Goal: Task Accomplishment & Management: Complete application form

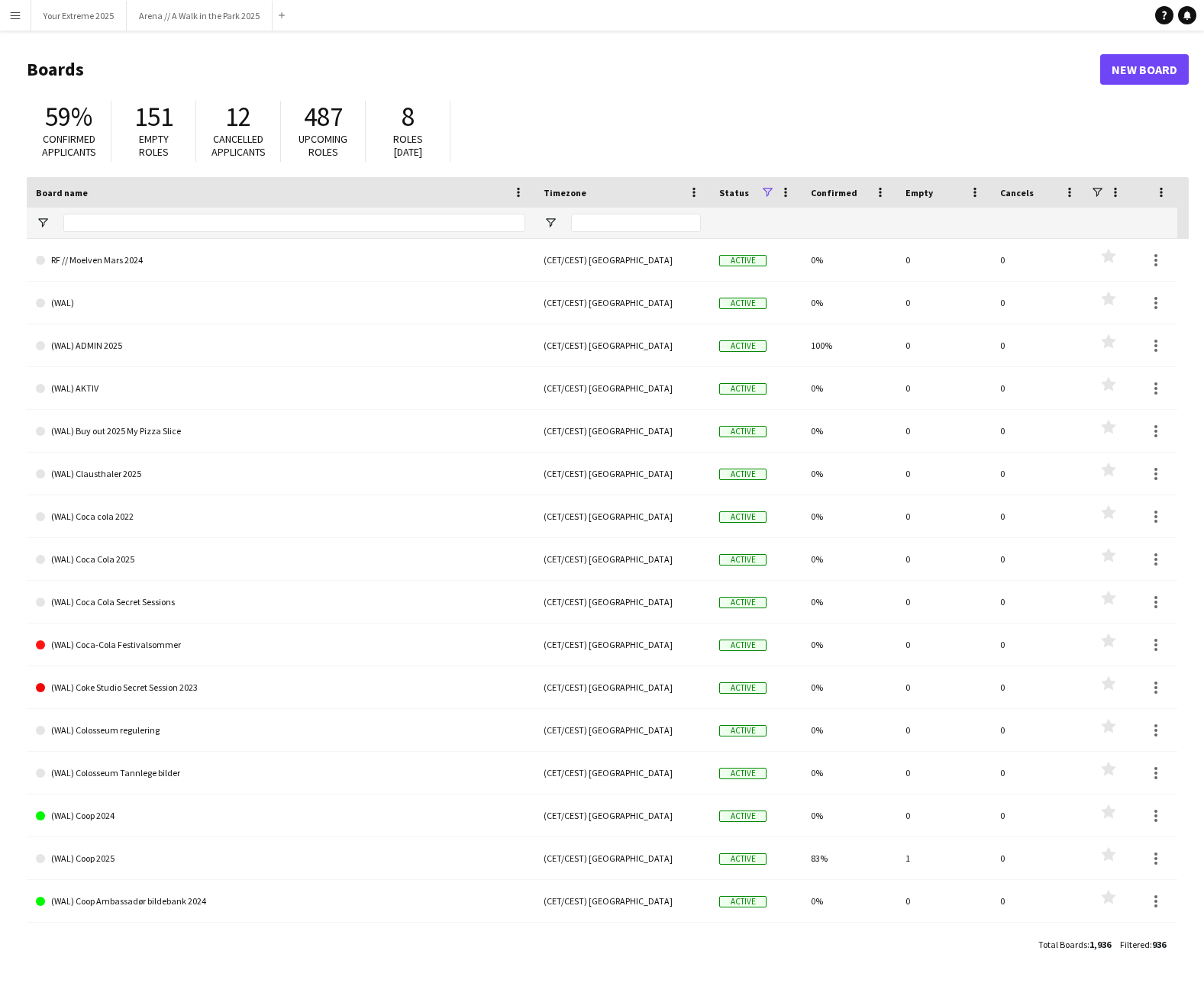
click at [15, 20] on app-icon "Menu" at bounding box center [15, 15] width 12 height 12
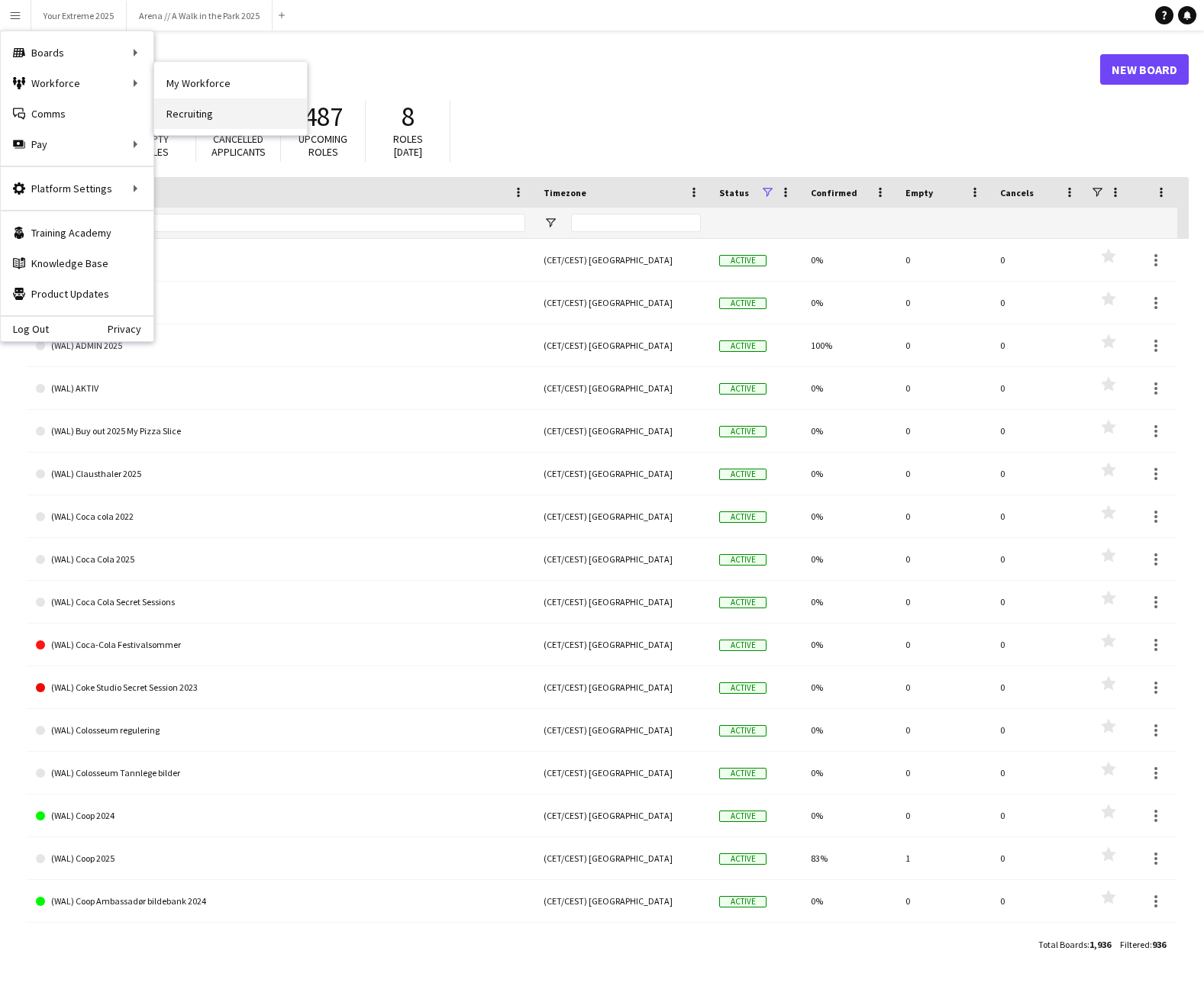
click at [186, 109] on link "Recruiting" at bounding box center [230, 114] width 153 height 30
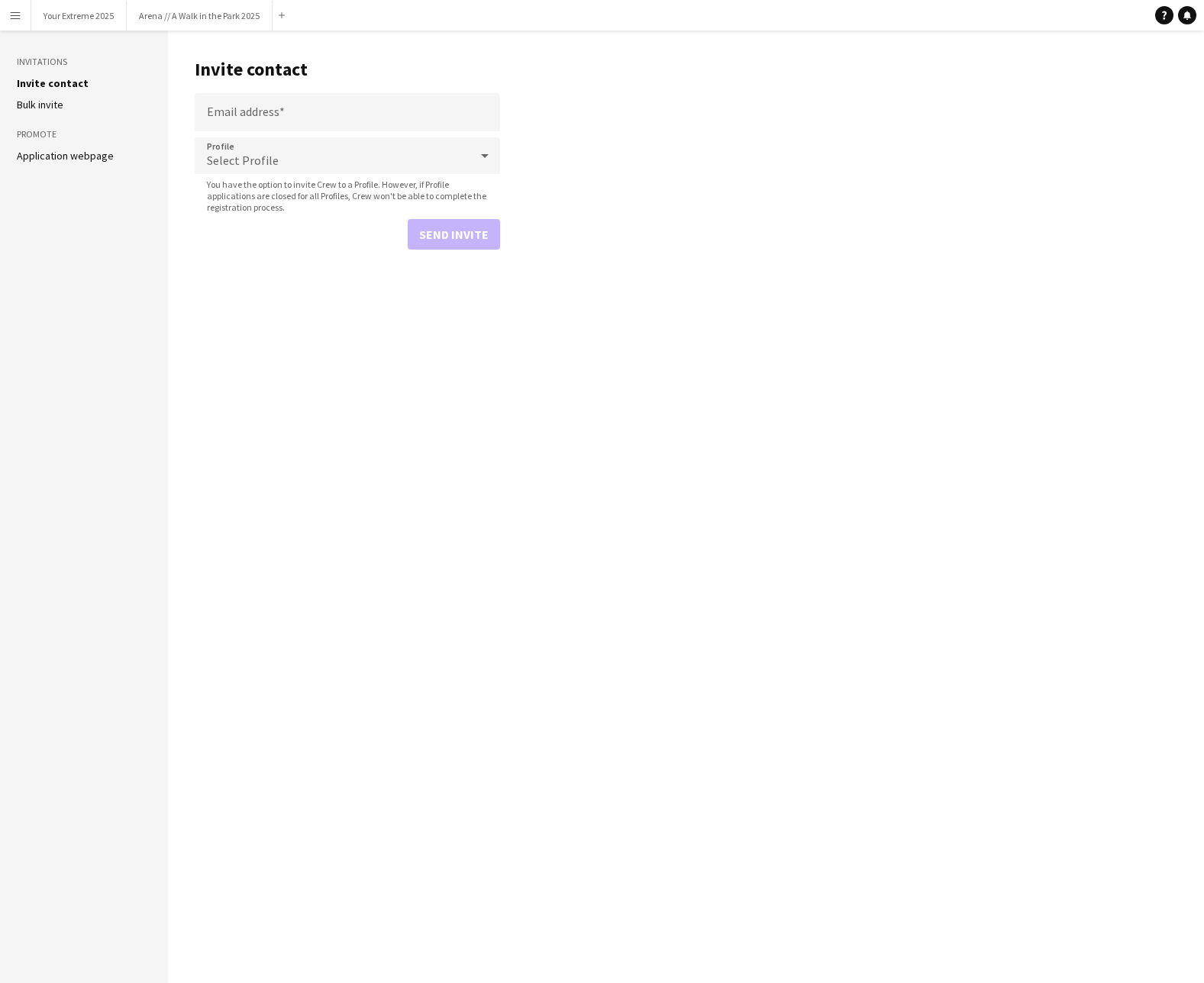
click at [25, 18] on button "Menu" at bounding box center [15, 15] width 30 height 30
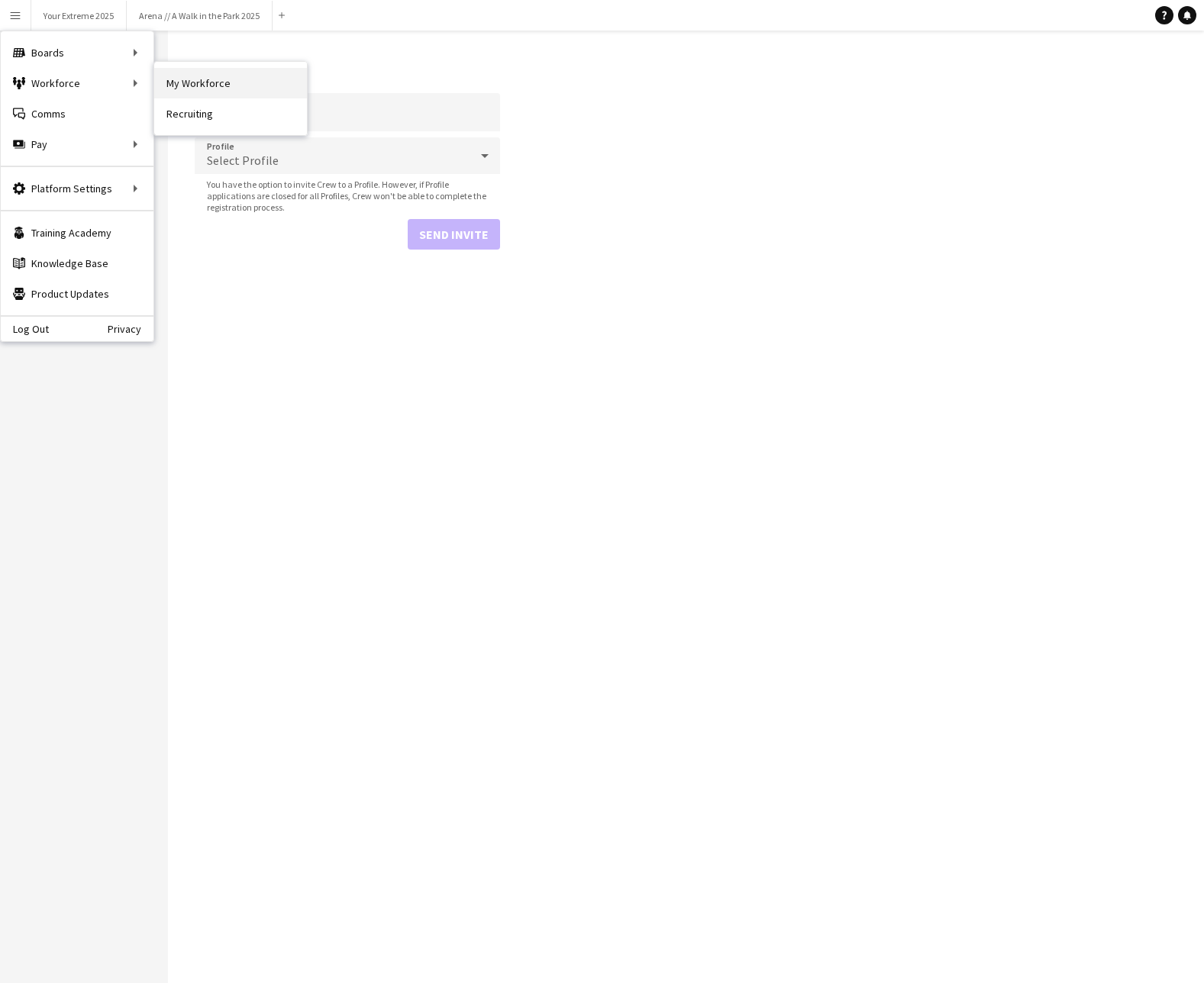
click at [222, 76] on link "My Workforce" at bounding box center [230, 84] width 153 height 30
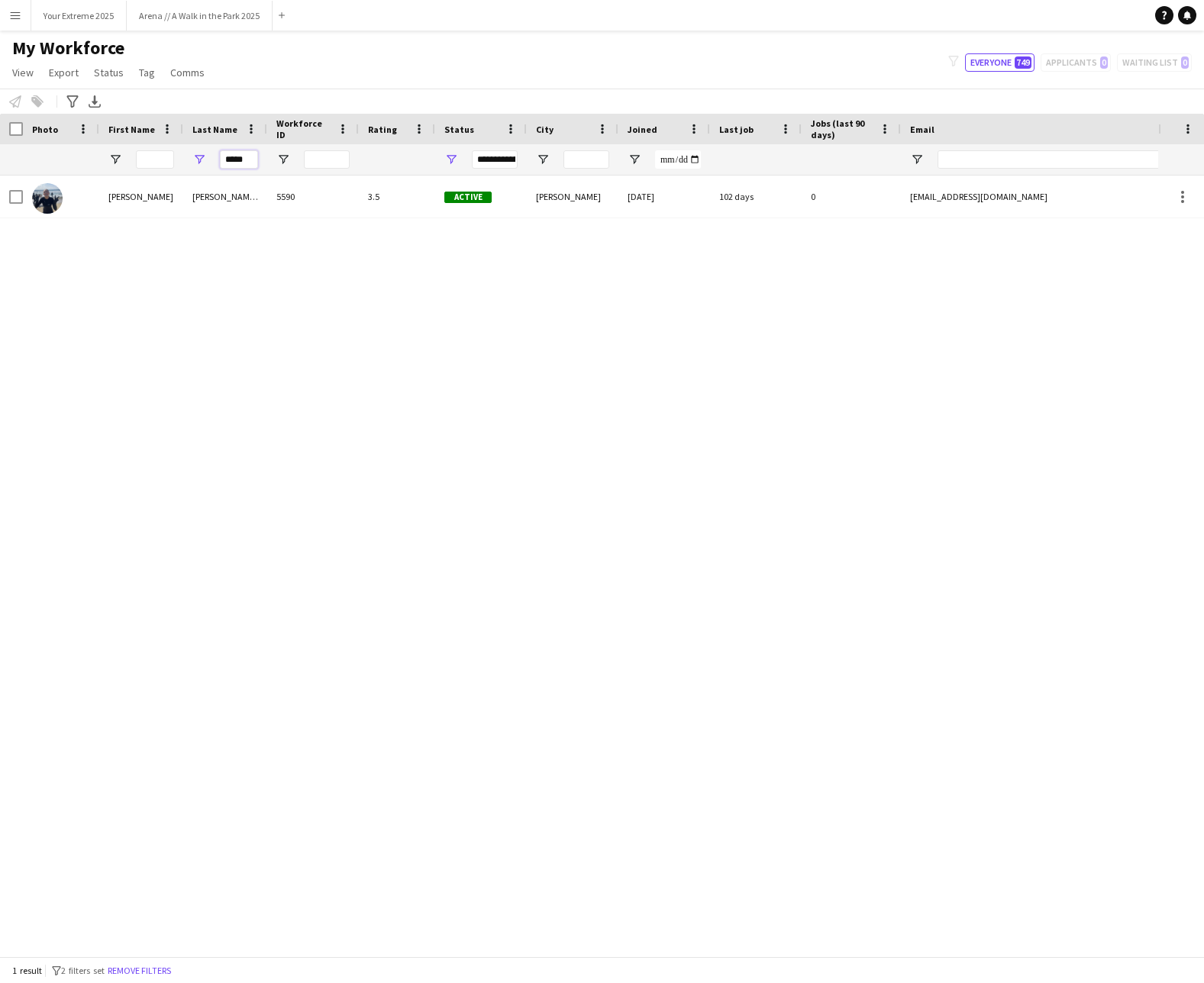
click at [235, 150] on input "*****" at bounding box center [239, 159] width 38 height 19
type input "*"
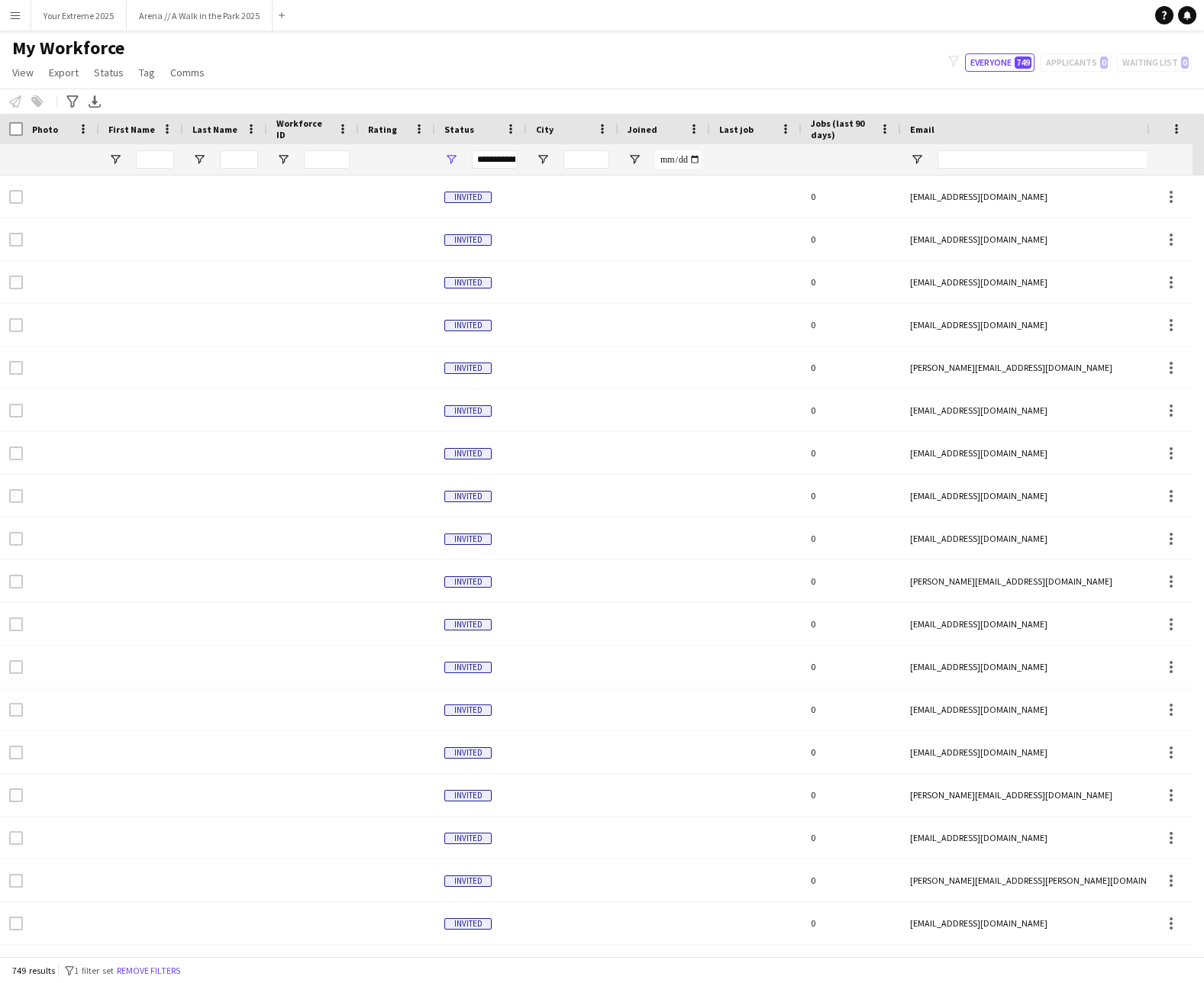
click at [13, 12] on app-icon "Menu" at bounding box center [15, 15] width 12 height 12
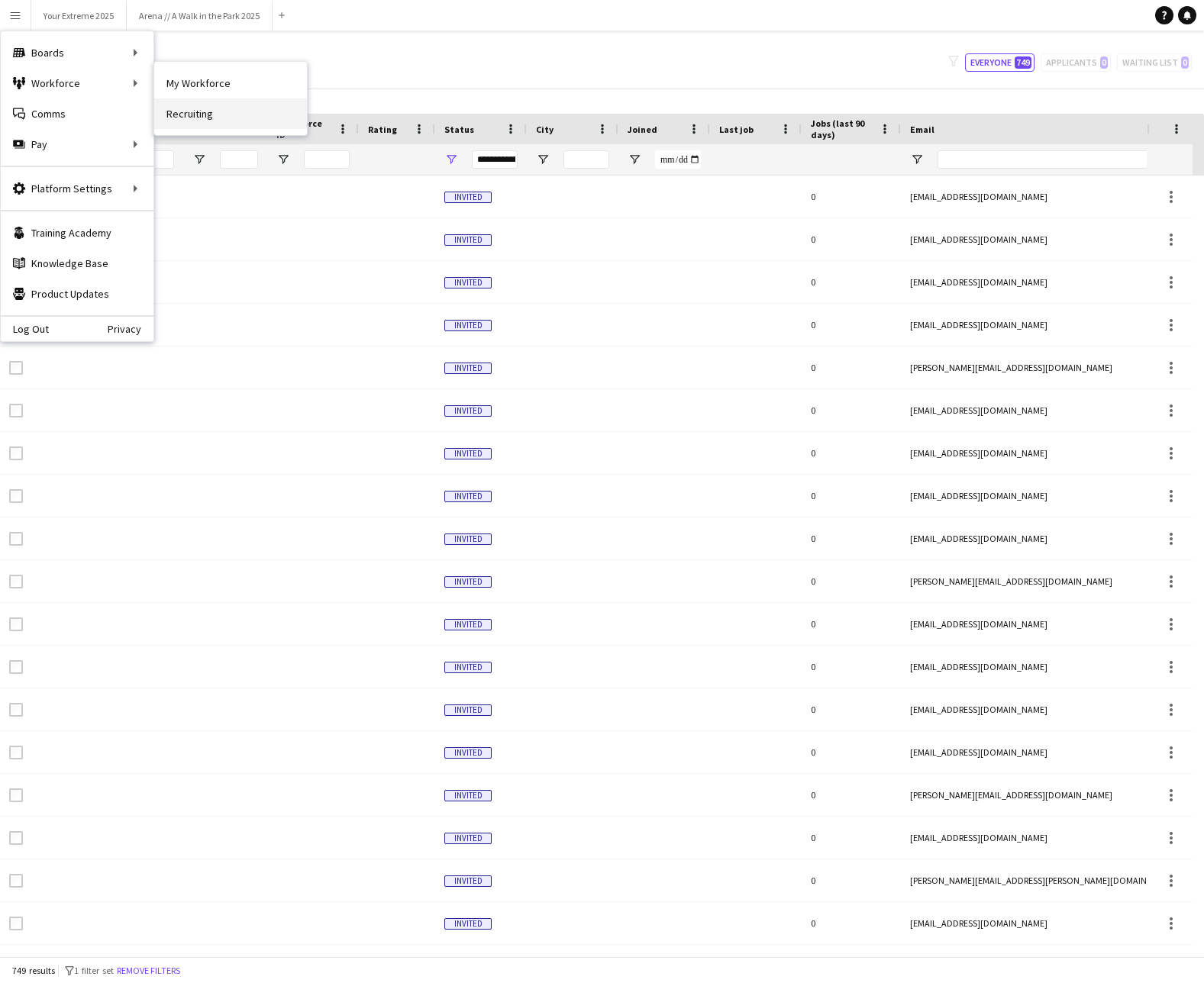
click at [201, 119] on link "Recruiting" at bounding box center [230, 114] width 153 height 30
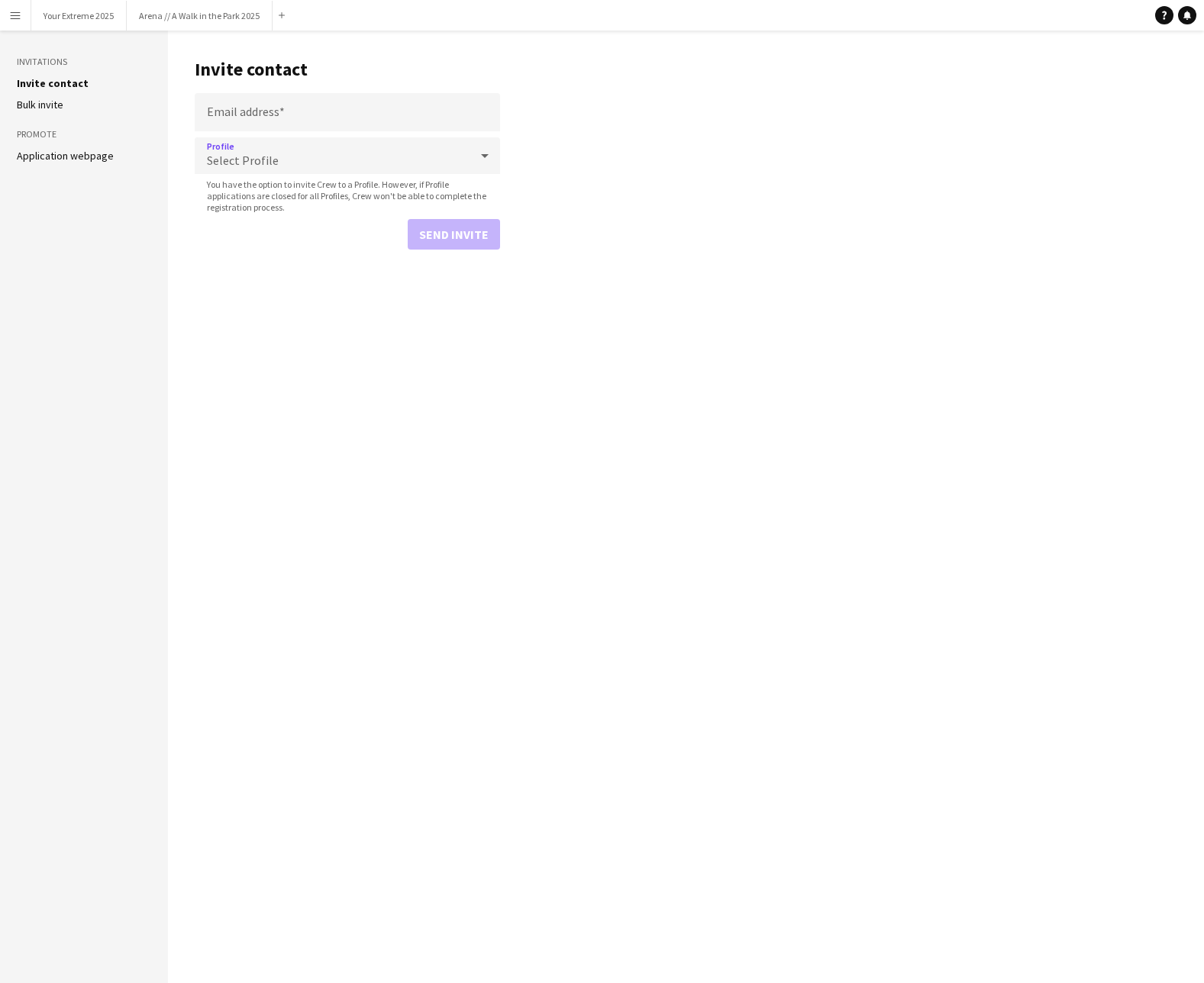
click at [297, 153] on div "Select Profile" at bounding box center [332, 155] width 275 height 36
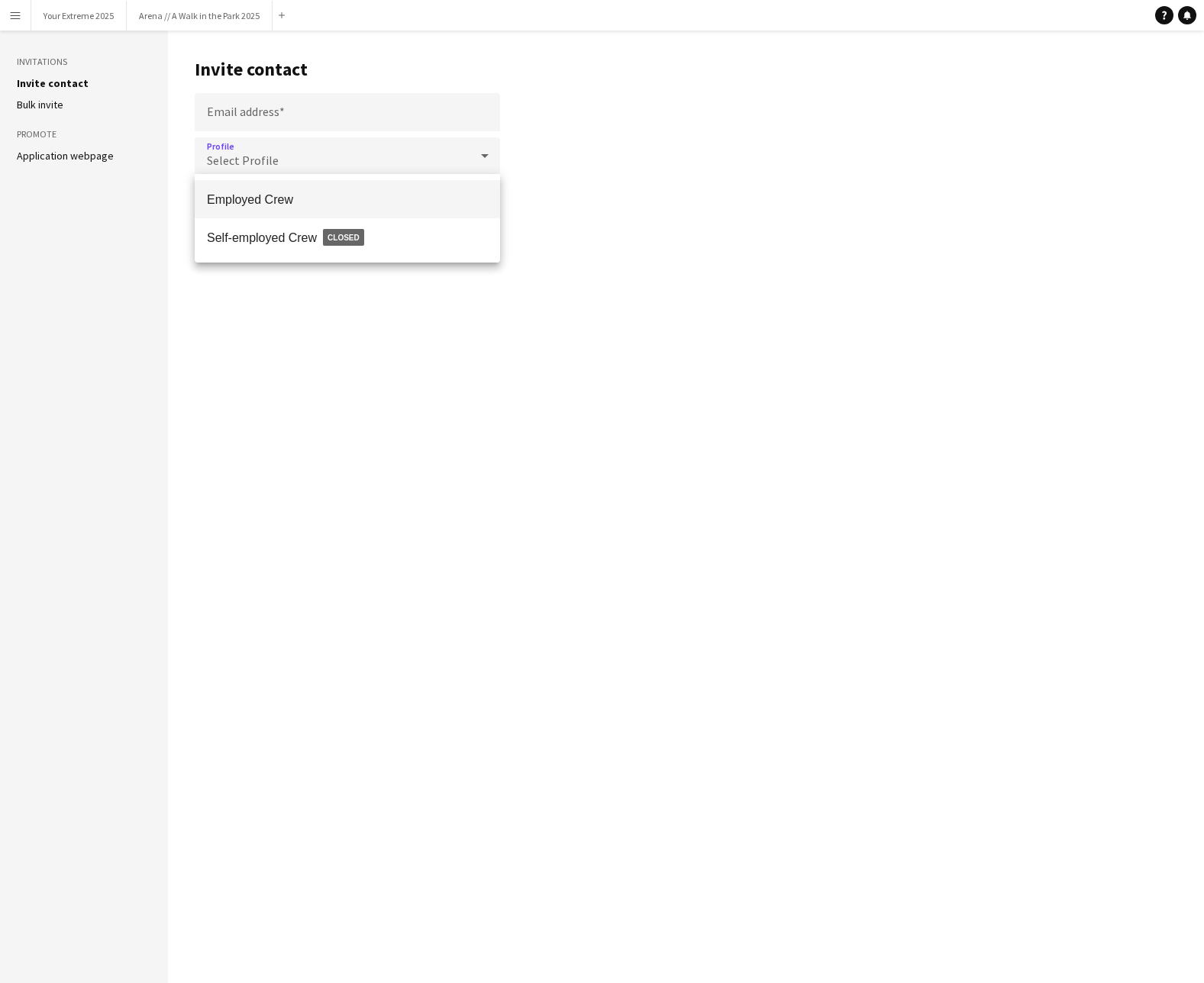
click at [382, 392] on div at bounding box center [602, 491] width 1204 height 983
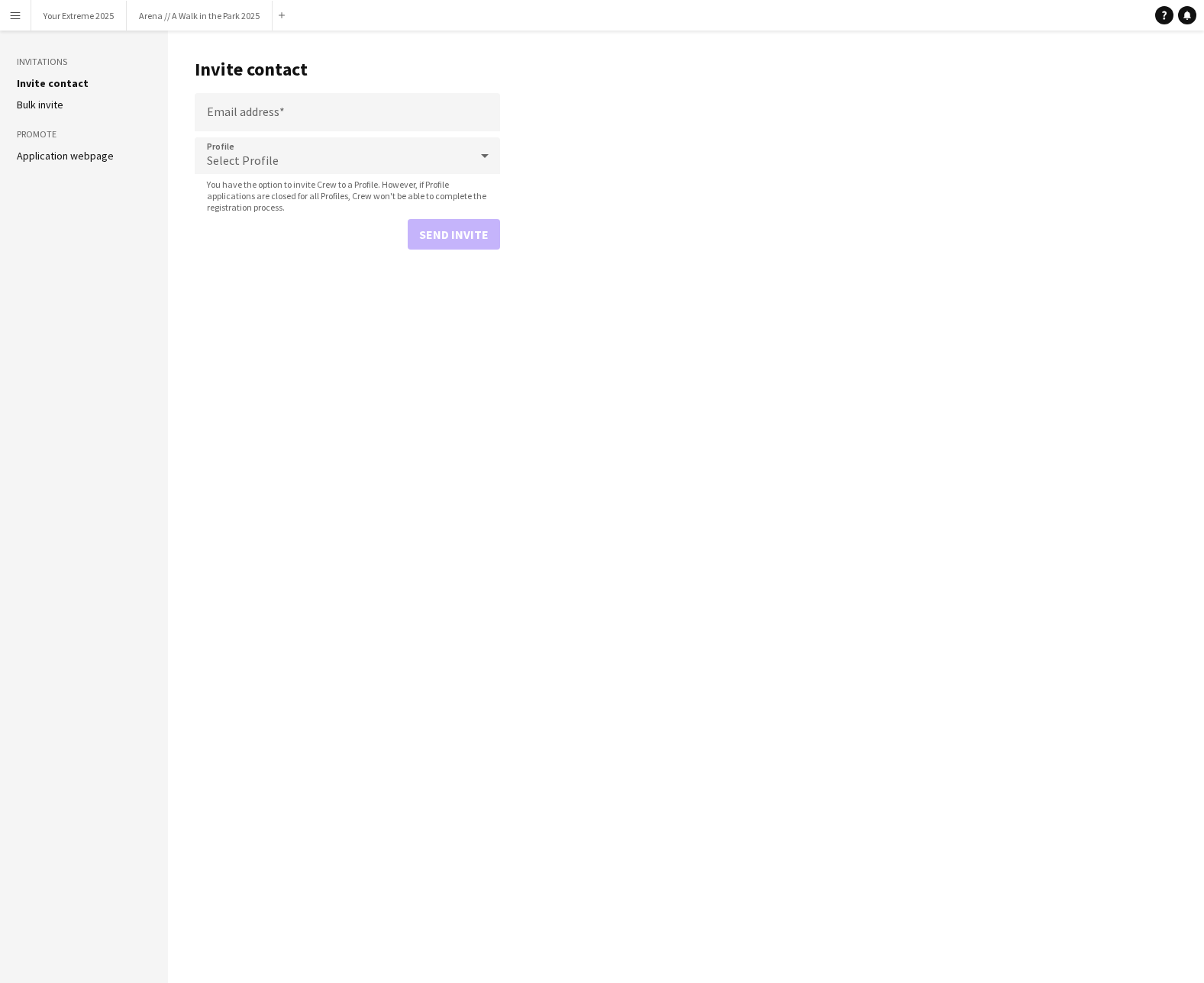
click at [55, 156] on link "Application webpage" at bounding box center [65, 155] width 97 height 14
